Goal: Task Accomplishment & Management: Use online tool/utility

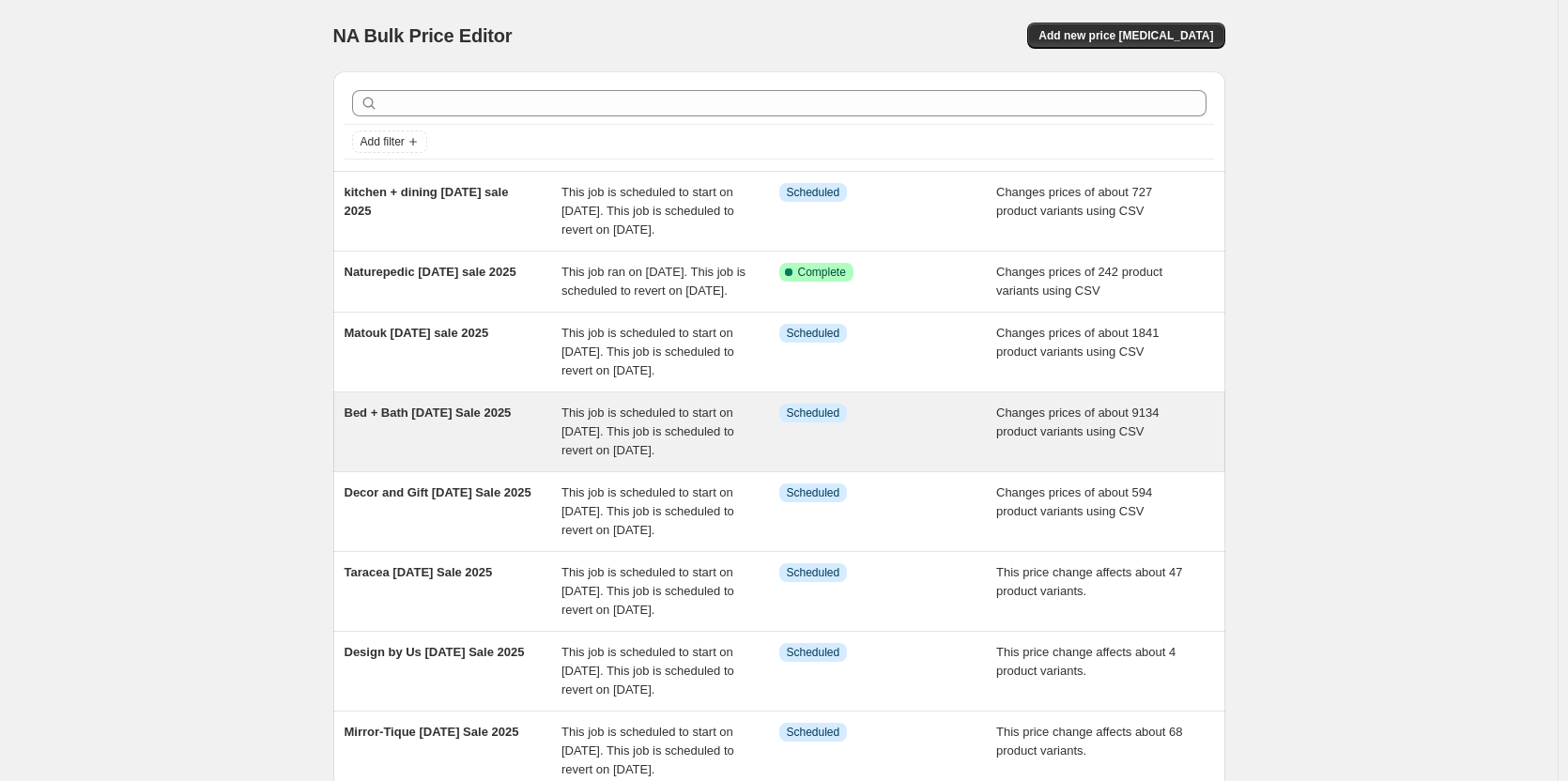
click at [448, 419] on span "Bed + Bath [DATE] Sale 2025" at bounding box center [427, 412] width 167 height 14
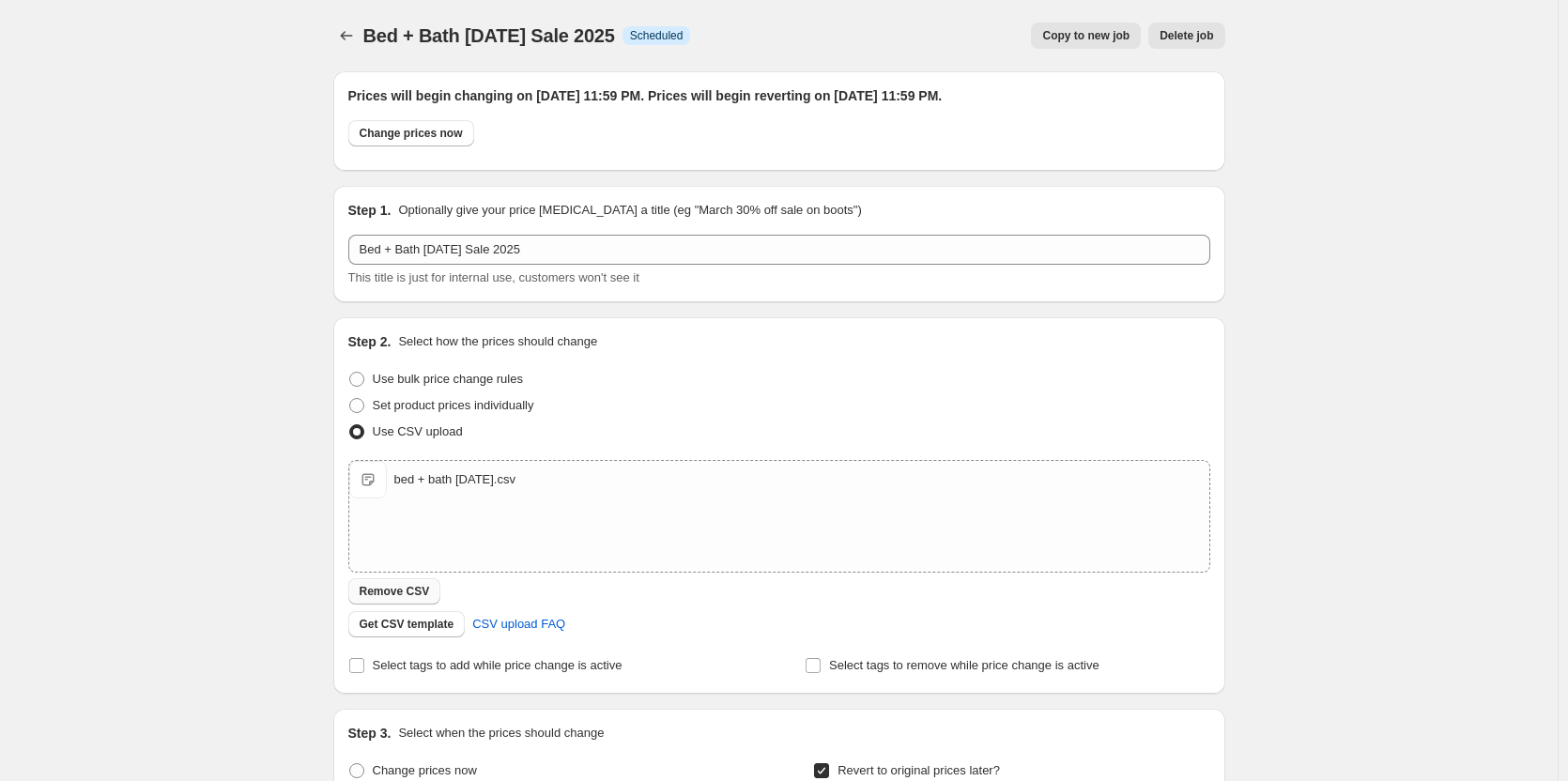
click at [397, 582] on button "Remove CSV" at bounding box center [394, 591] width 93 height 26
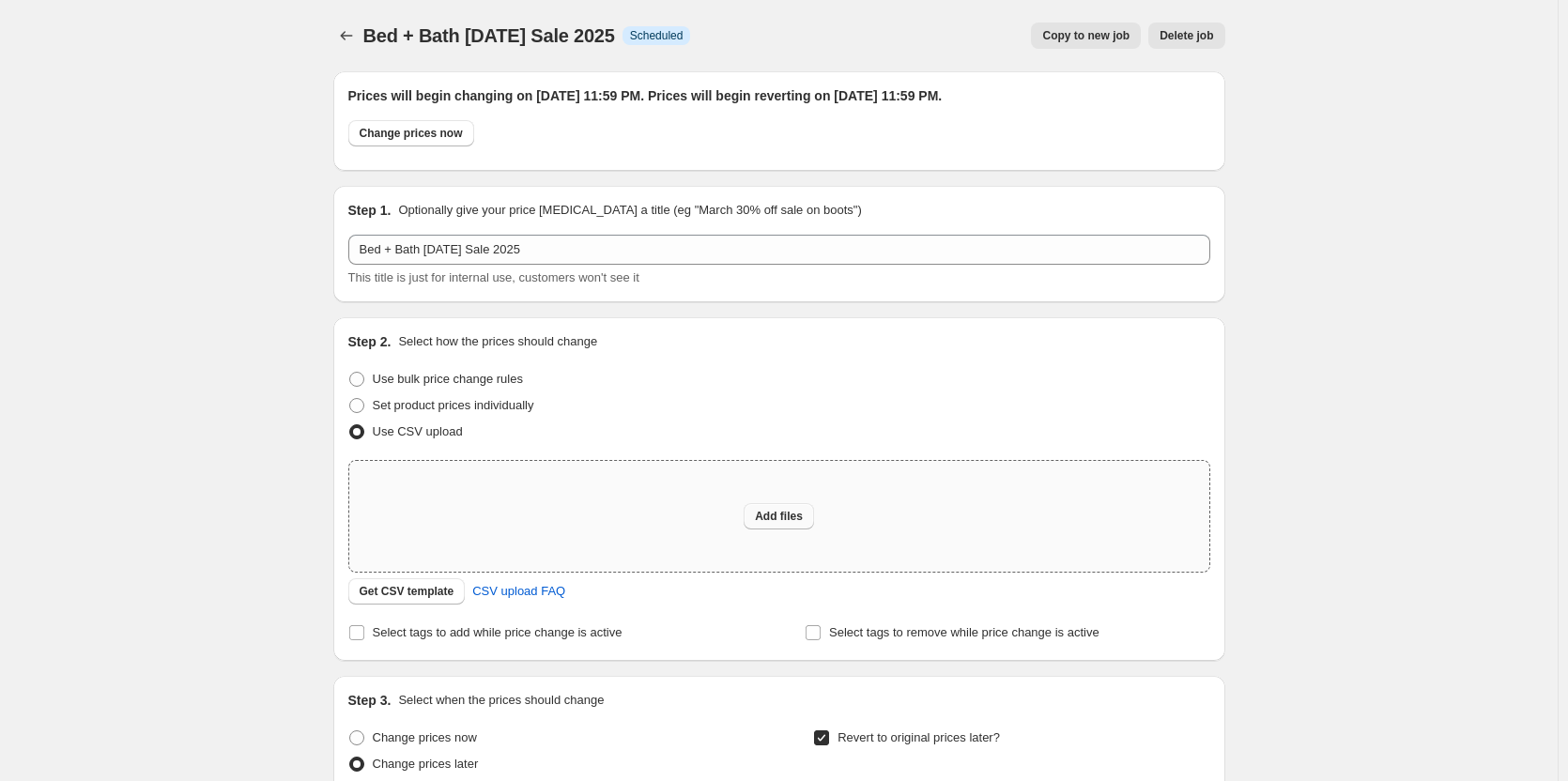
click at [783, 515] on span "Add files" at bounding box center [778, 516] width 48 height 15
type input "C:\fakepath\bed + bath [DATE].csv"
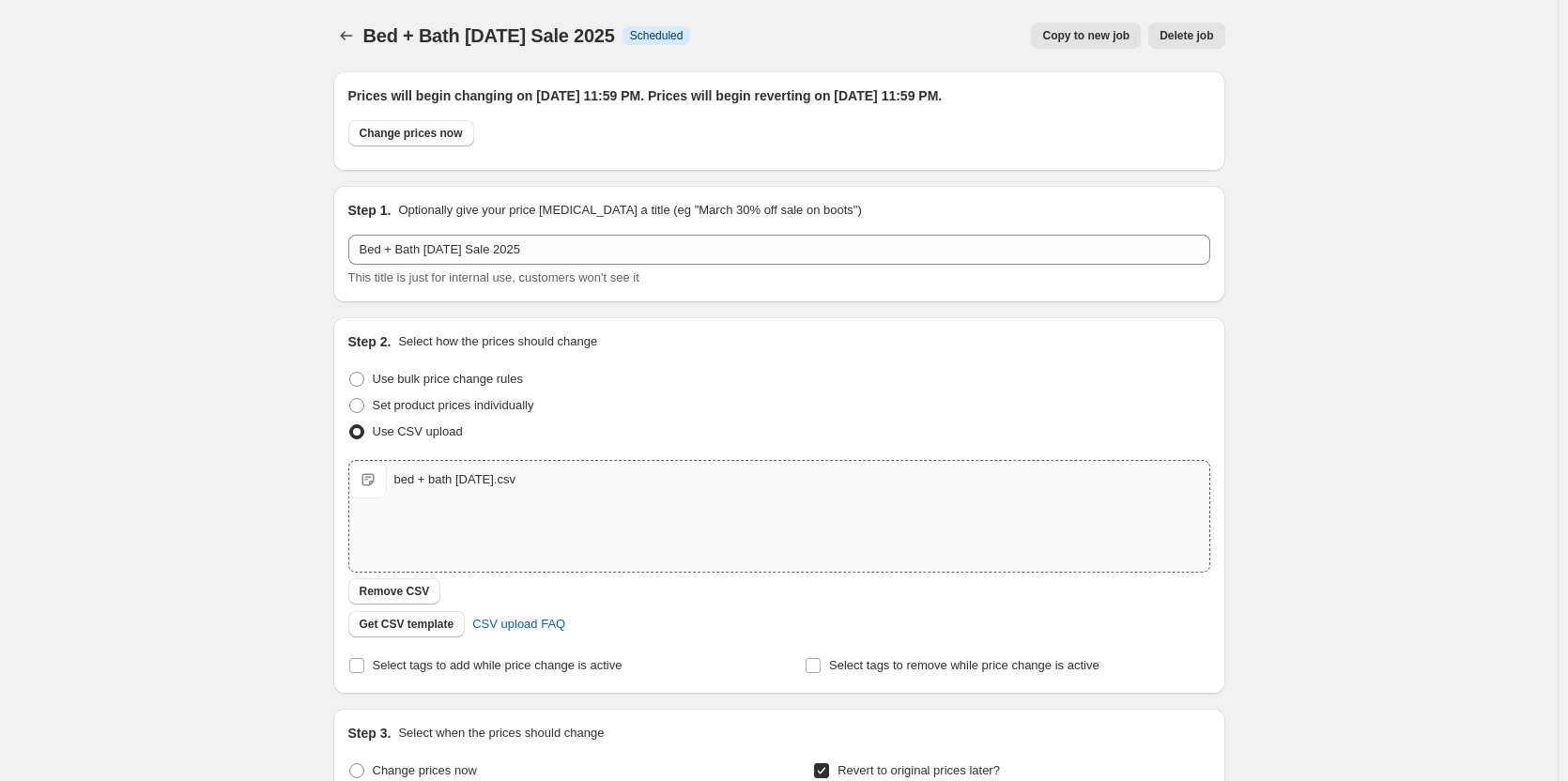
click at [194, 544] on div "Bed + Bath [DATE] Sale 2025. This page is ready Bed + Bath [DATE] Sale 2025 Inf…" at bounding box center [779, 668] width 1558 height 1336
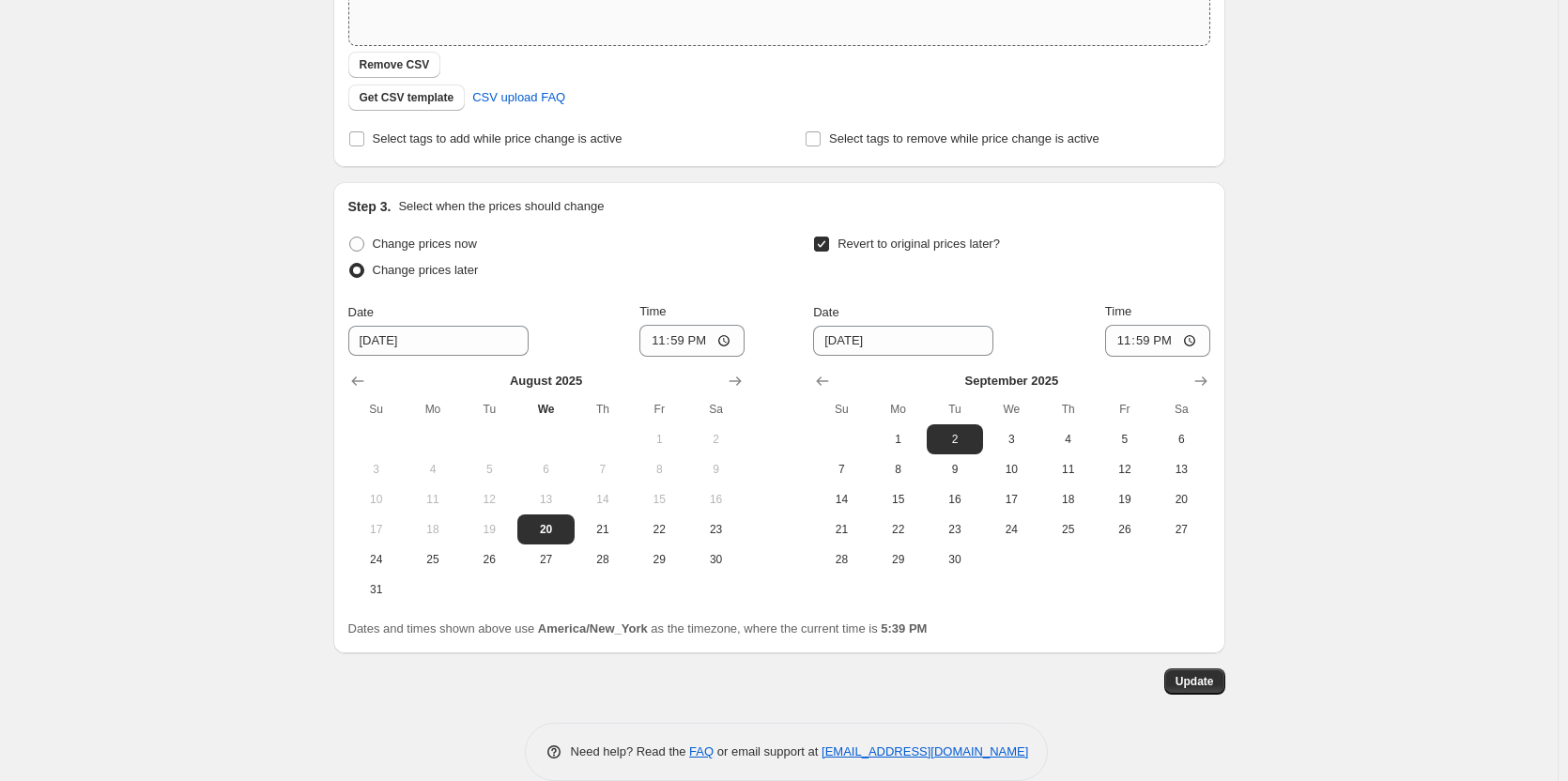
scroll to position [555, 0]
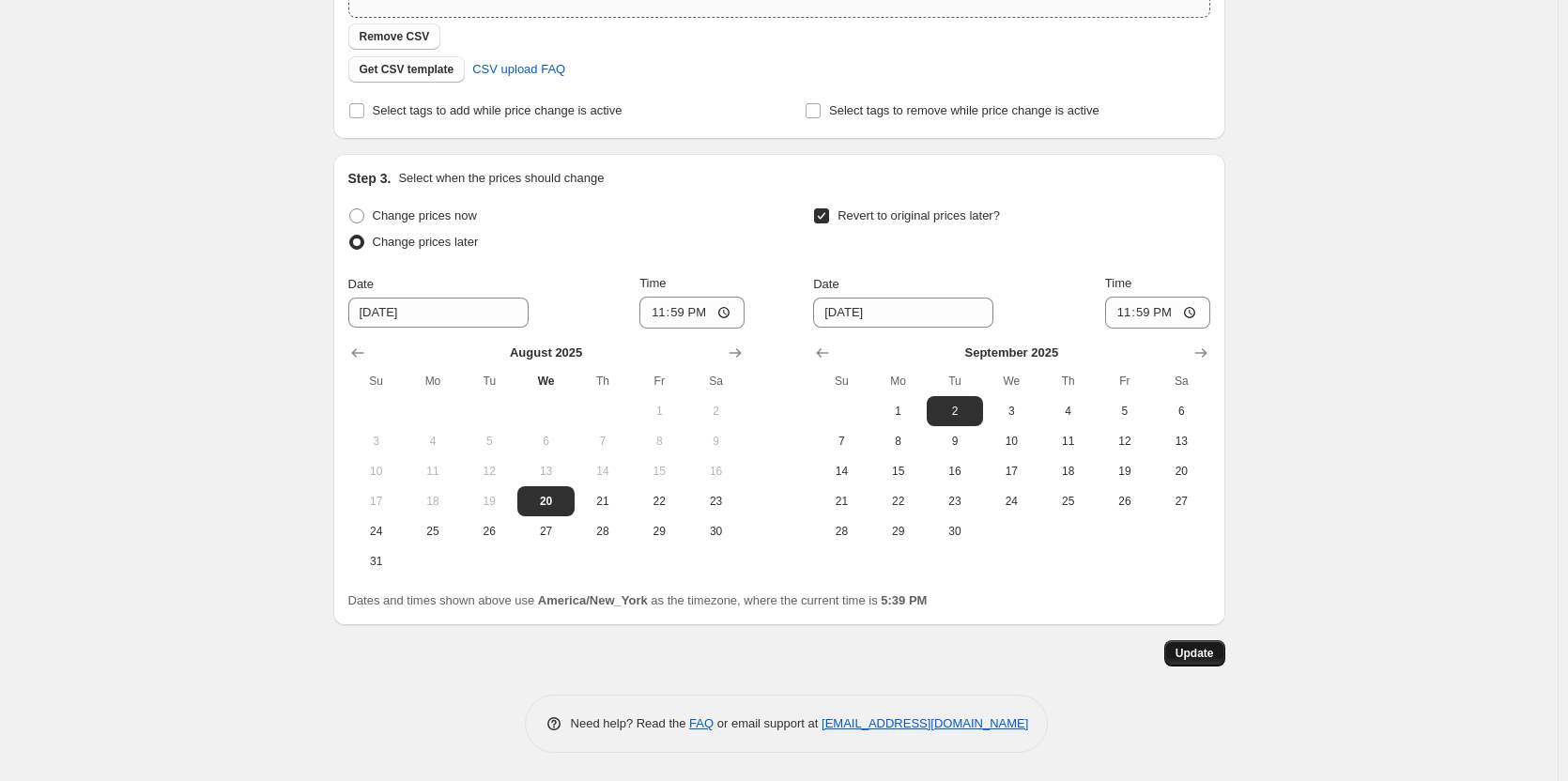
click at [1192, 650] on span "Update" at bounding box center [1195, 653] width 38 height 15
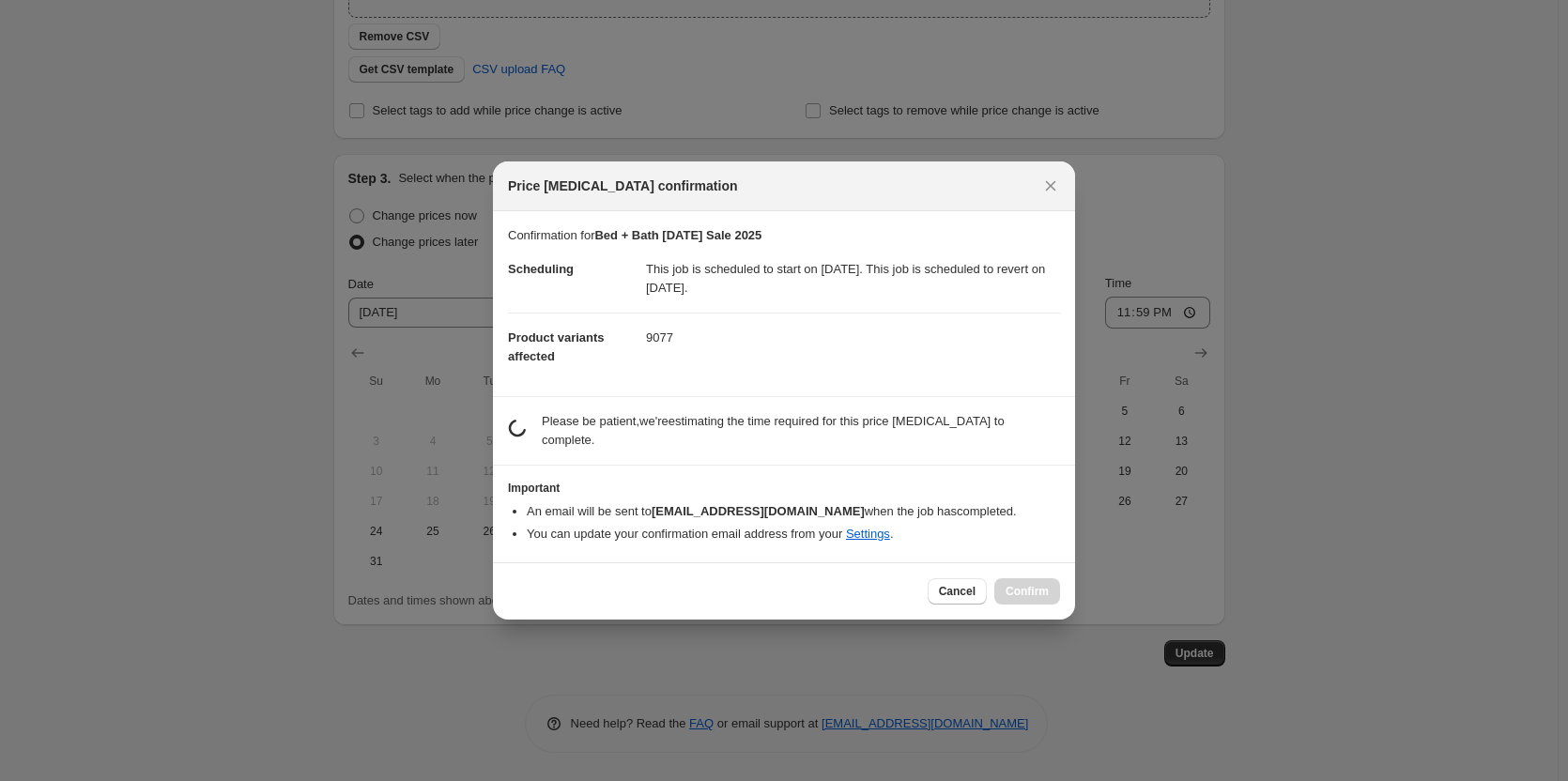
scroll to position [0, 0]
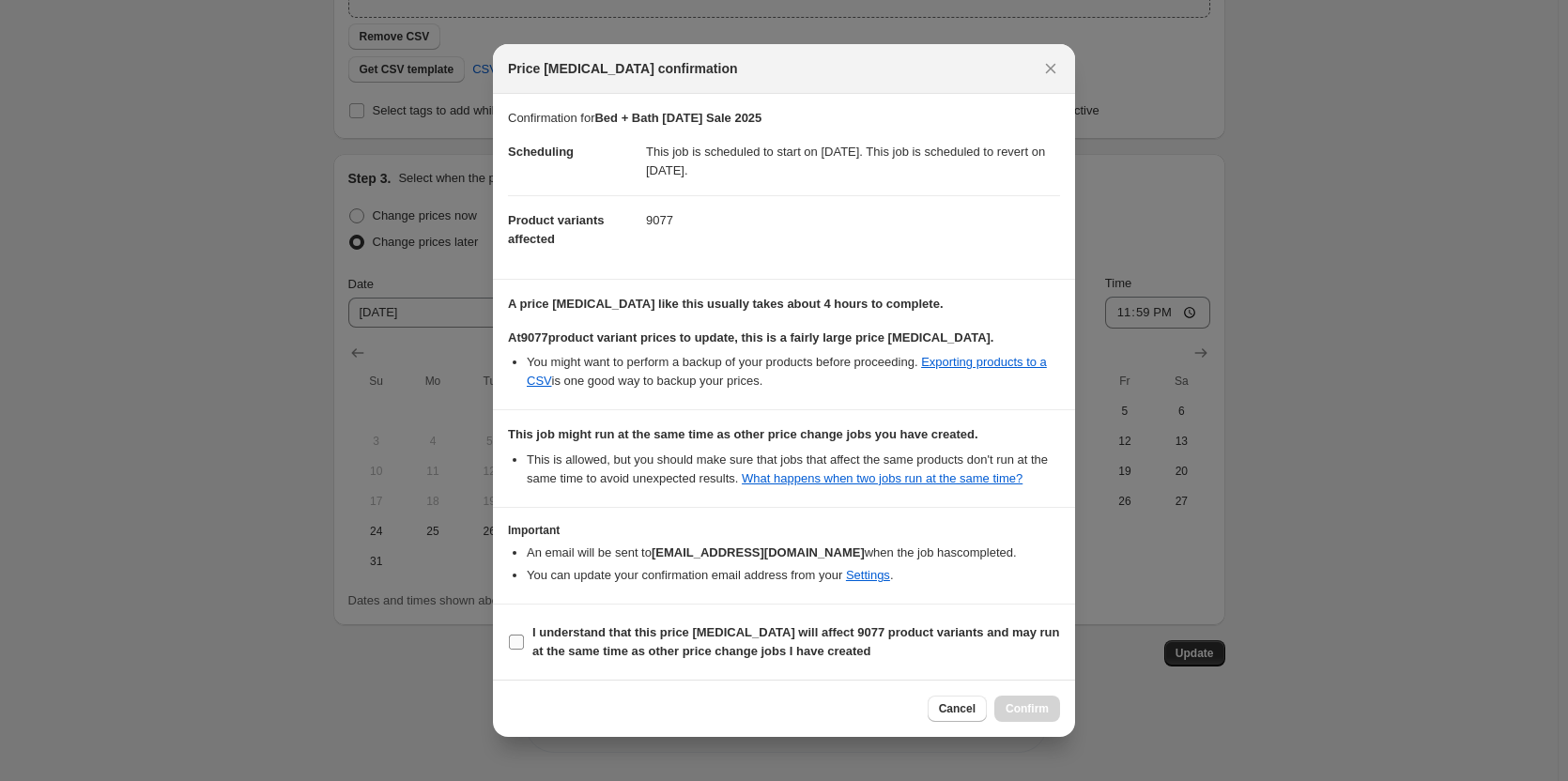
click at [671, 649] on b "I understand that this price [MEDICAL_DATA] will affect 9077 product variants a…" at bounding box center [796, 642] width 528 height 33
click at [524, 649] on input "I understand that this price [MEDICAL_DATA] will affect 9077 product variants a…" at bounding box center [516, 642] width 15 height 15
checkbox input "true"
click at [1033, 704] on span "Confirm" at bounding box center [1027, 708] width 43 height 15
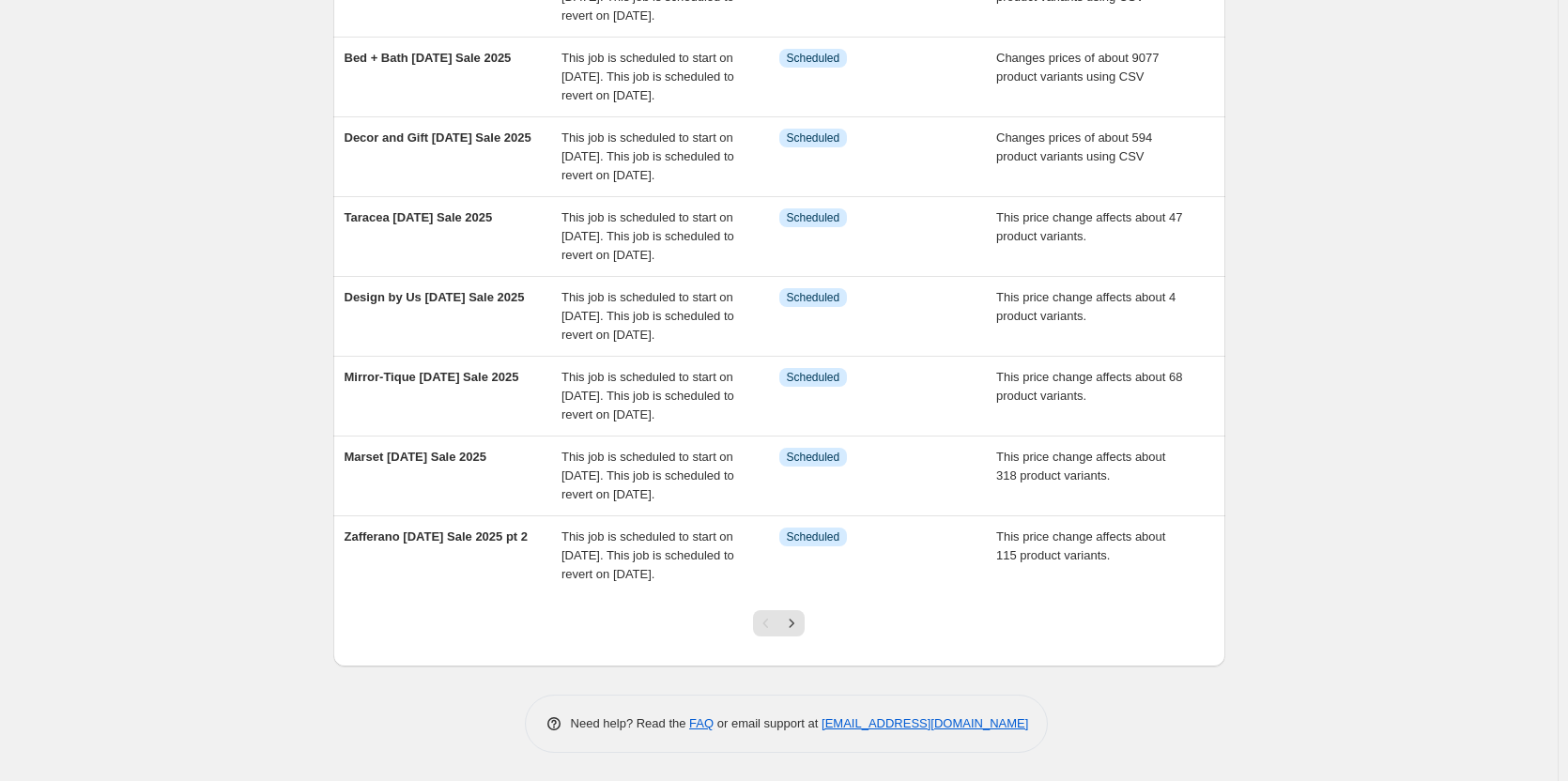
scroll to position [543, 0]
click at [799, 627] on icon "Next" at bounding box center [791, 623] width 19 height 19
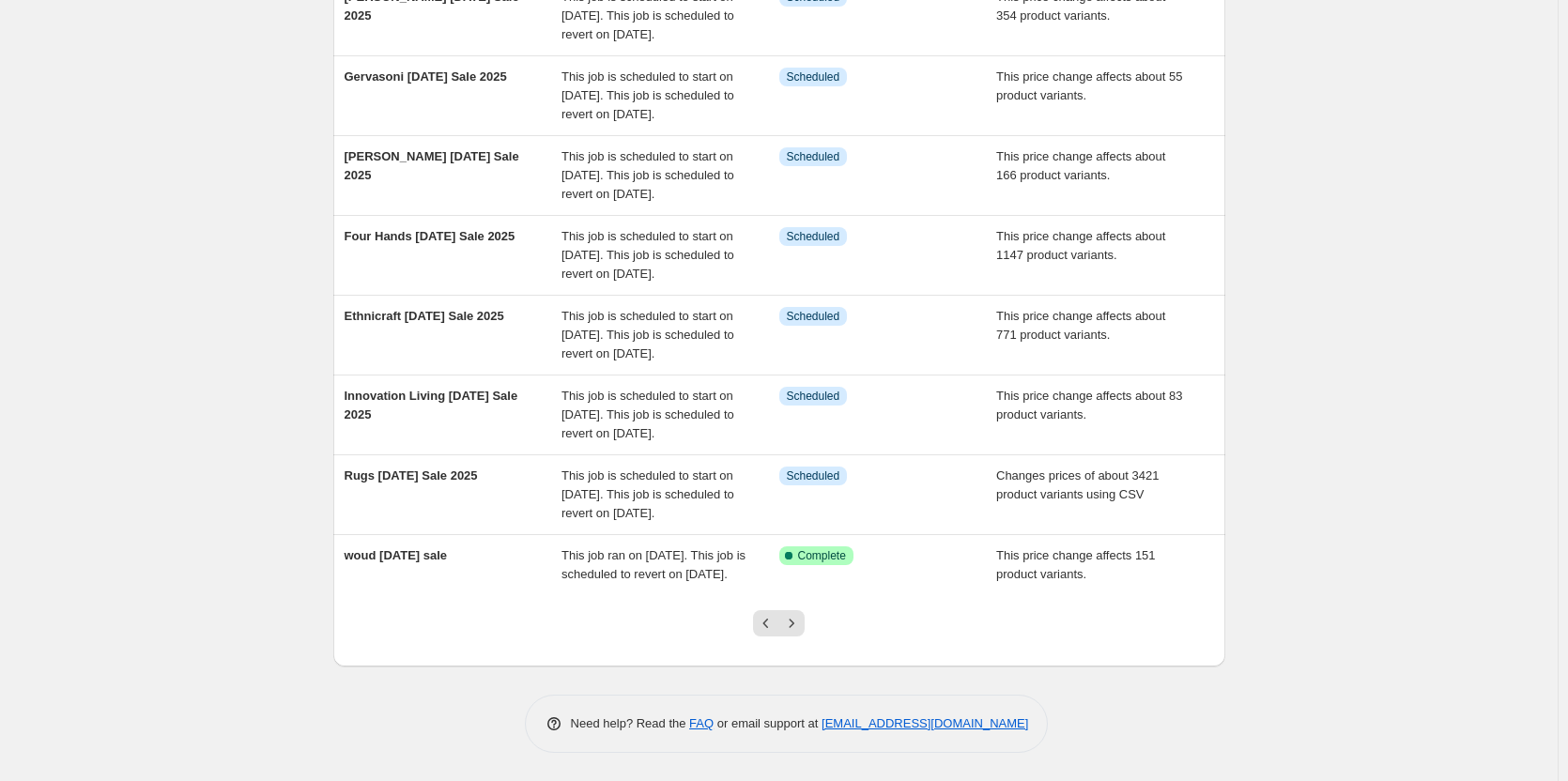
scroll to position [469, 0]
click at [773, 633] on icon "Previous" at bounding box center [765, 623] width 19 height 19
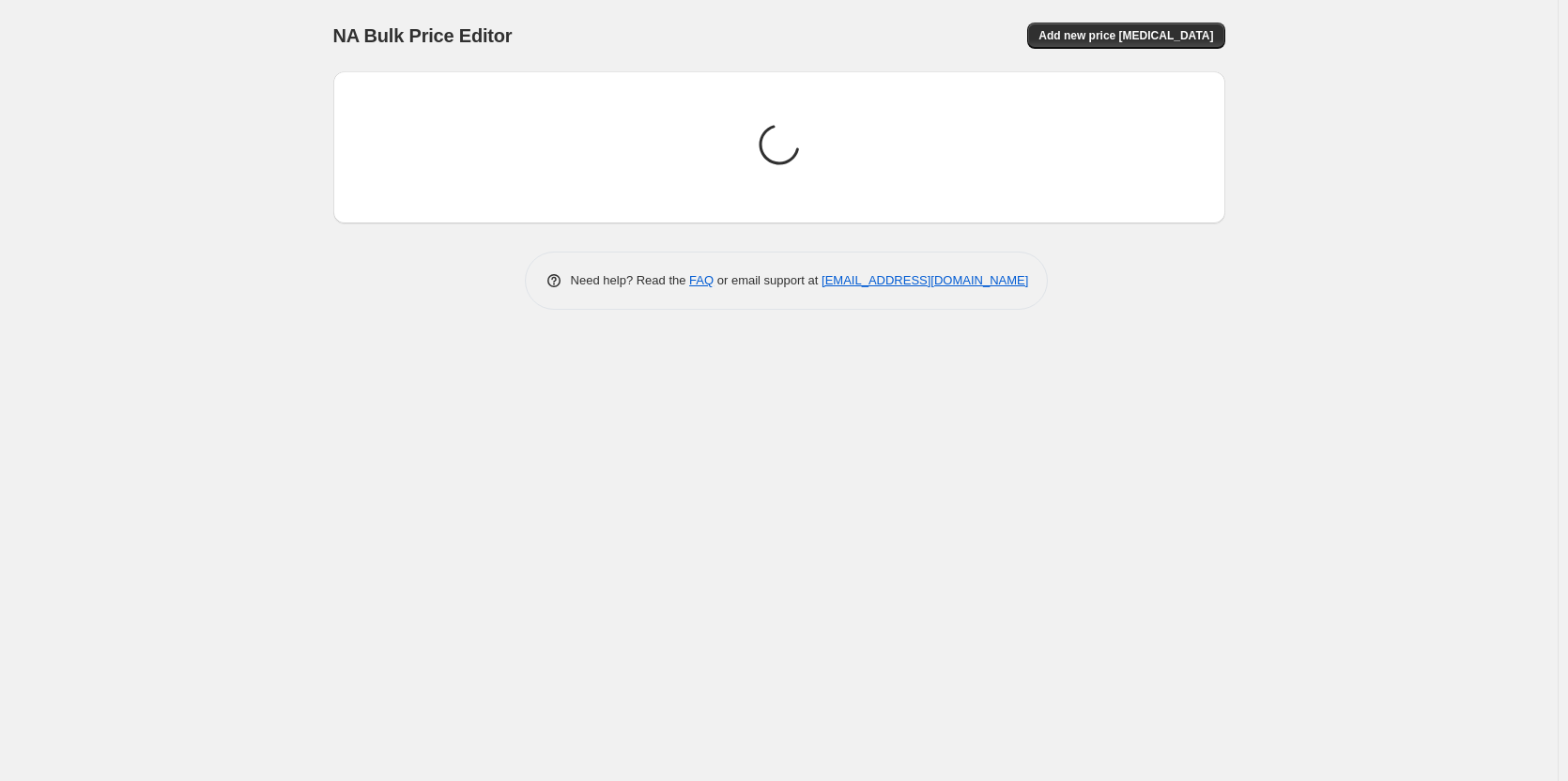
scroll to position [0, 0]
